Goal: Information Seeking & Learning: Learn about a topic

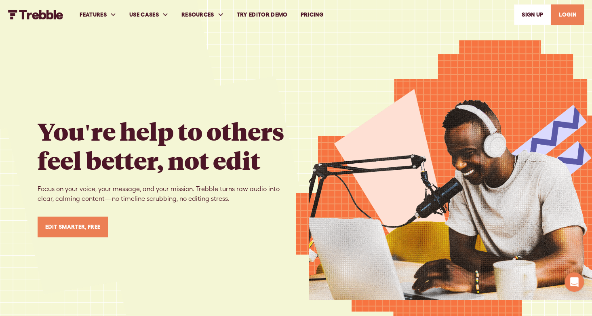
click at [319, 14] on link "PRICING" at bounding box center [312, 15] width 36 height 28
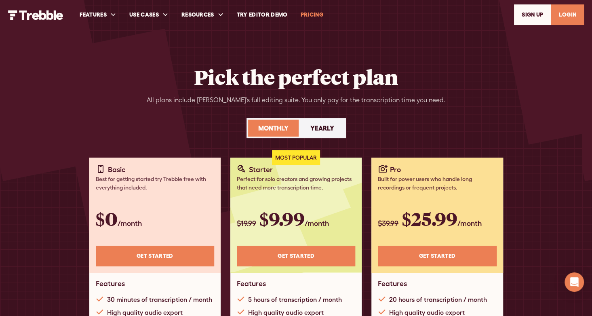
click at [19, 17] on img "home" at bounding box center [35, 15] width 55 height 10
